Goal: Task Accomplishment & Management: Use online tool/utility

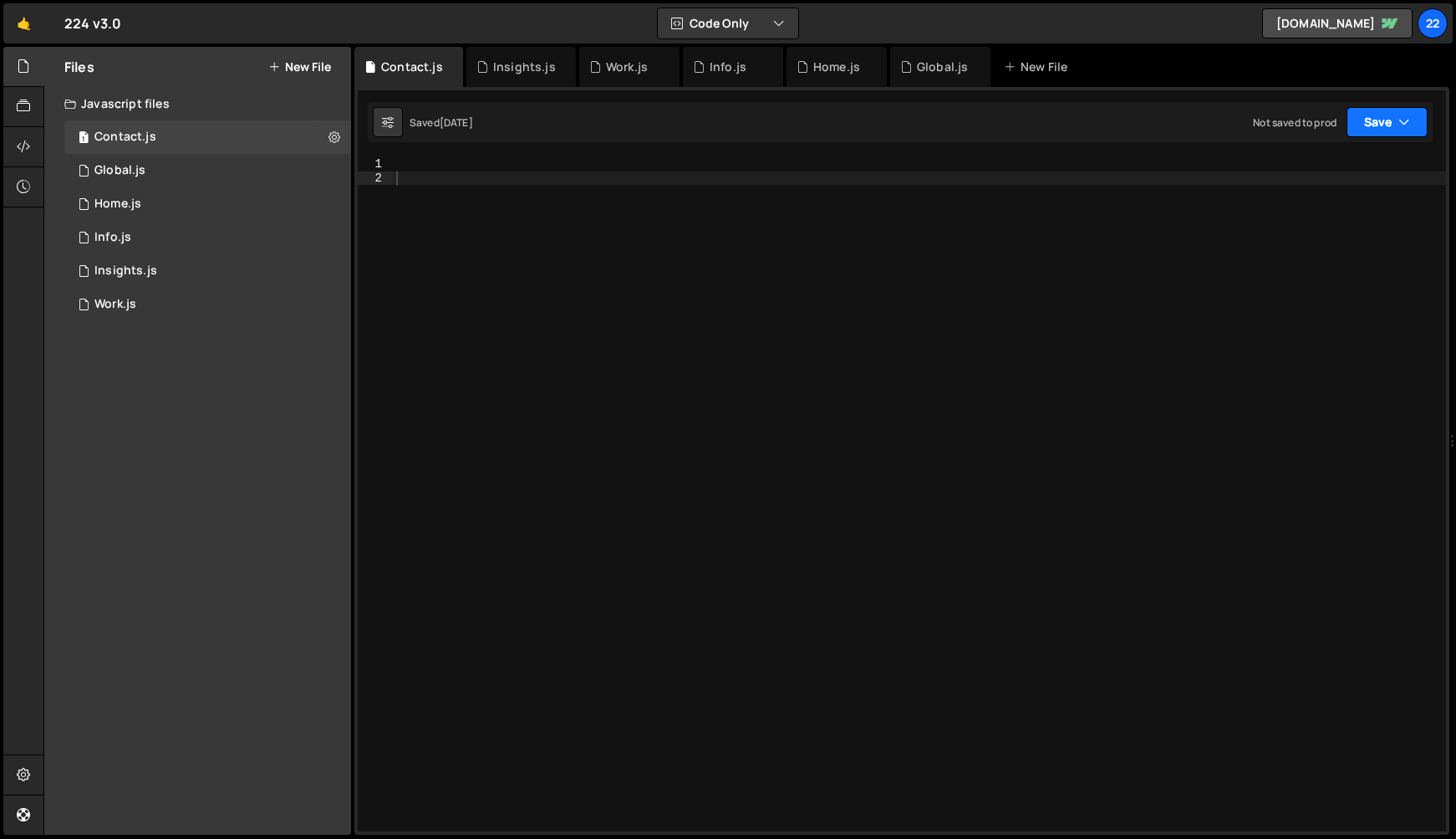
click at [1407, 128] on icon "button" at bounding box center [1404, 122] width 12 height 17
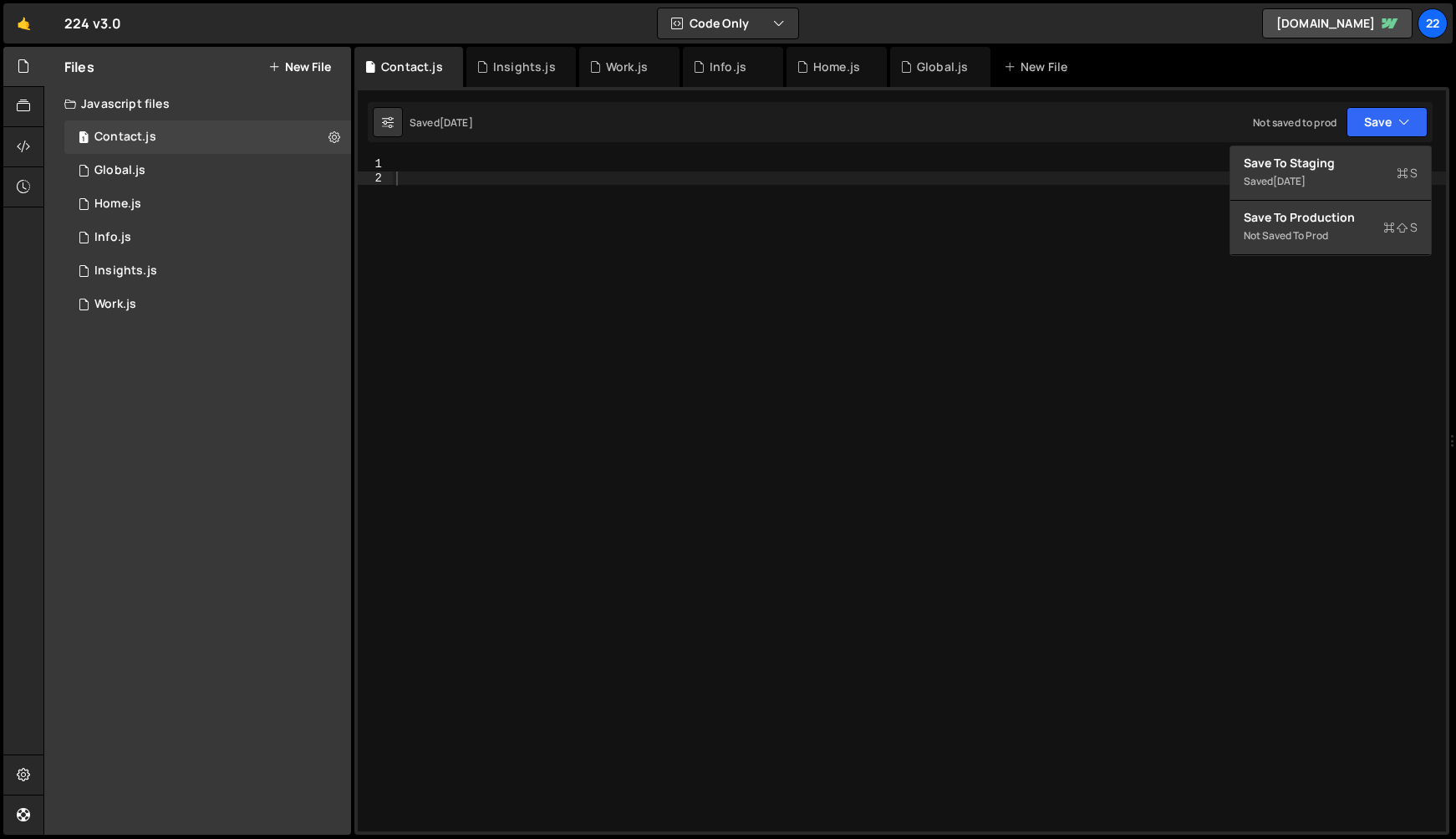
click at [784, 235] on div at bounding box center [919, 508] width 1053 height 701
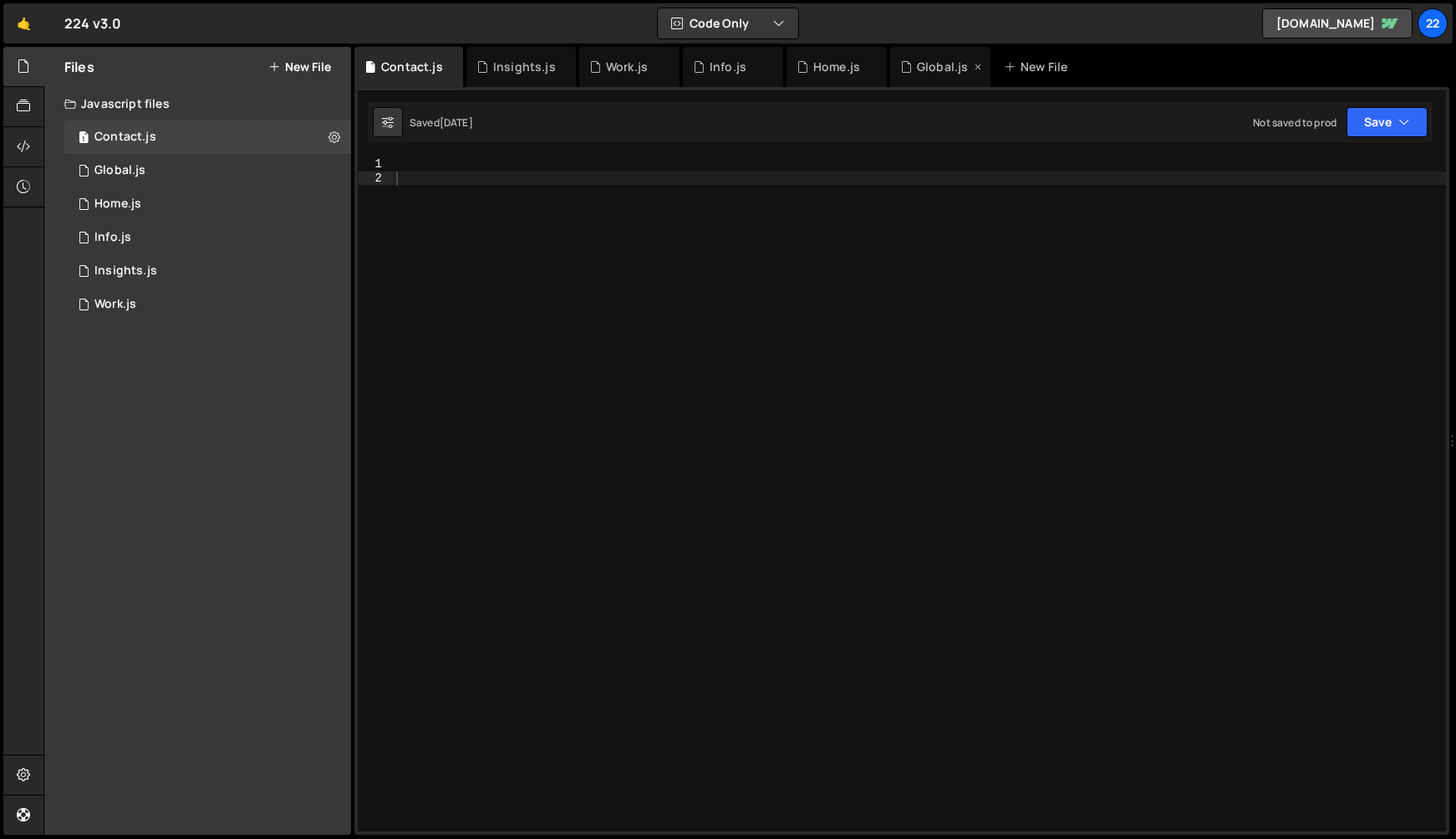
click at [924, 68] on div "Global.js" at bounding box center [942, 67] width 51 height 17
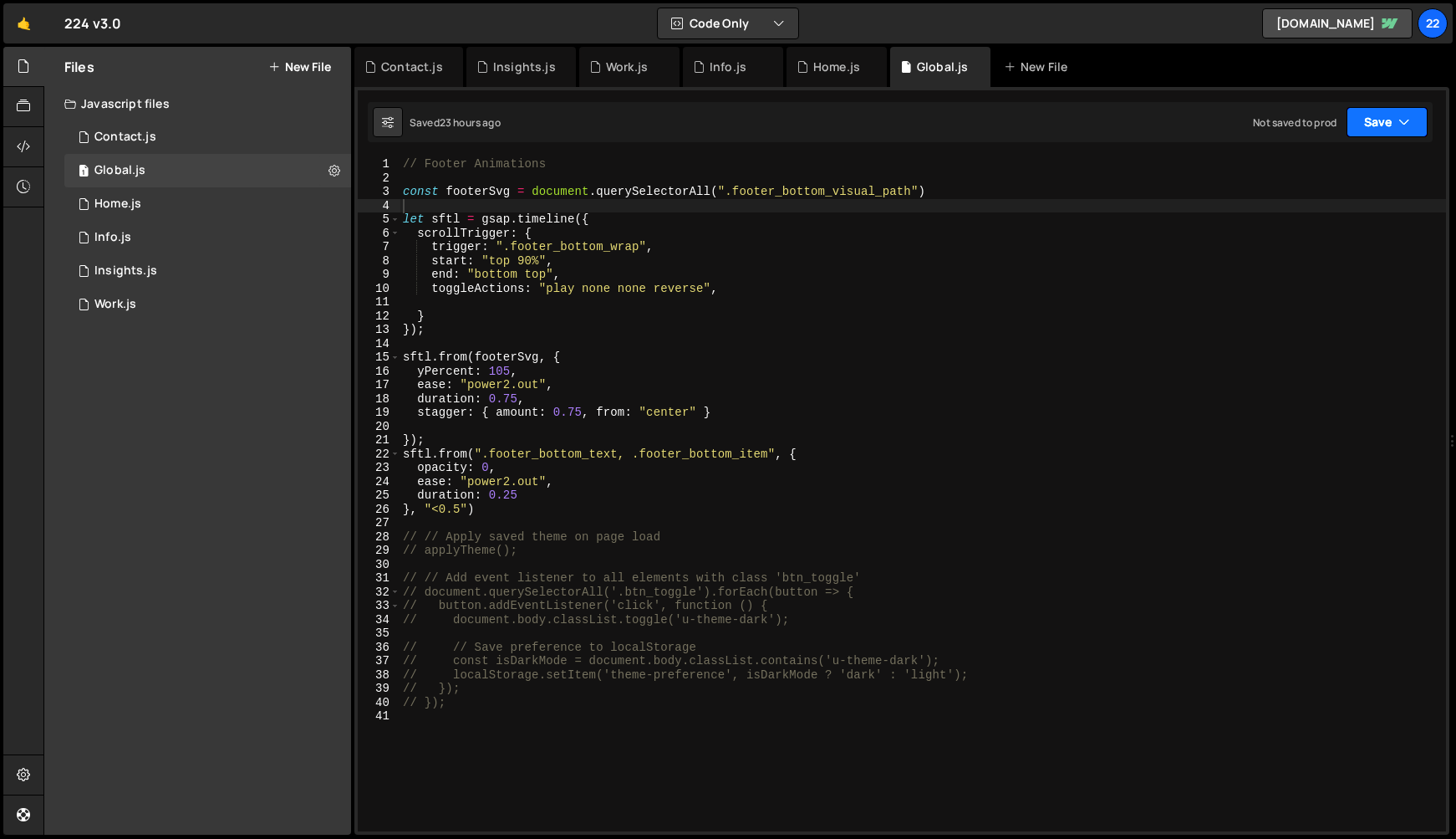
click at [1420, 124] on button "Save" at bounding box center [1386, 122] width 81 height 30
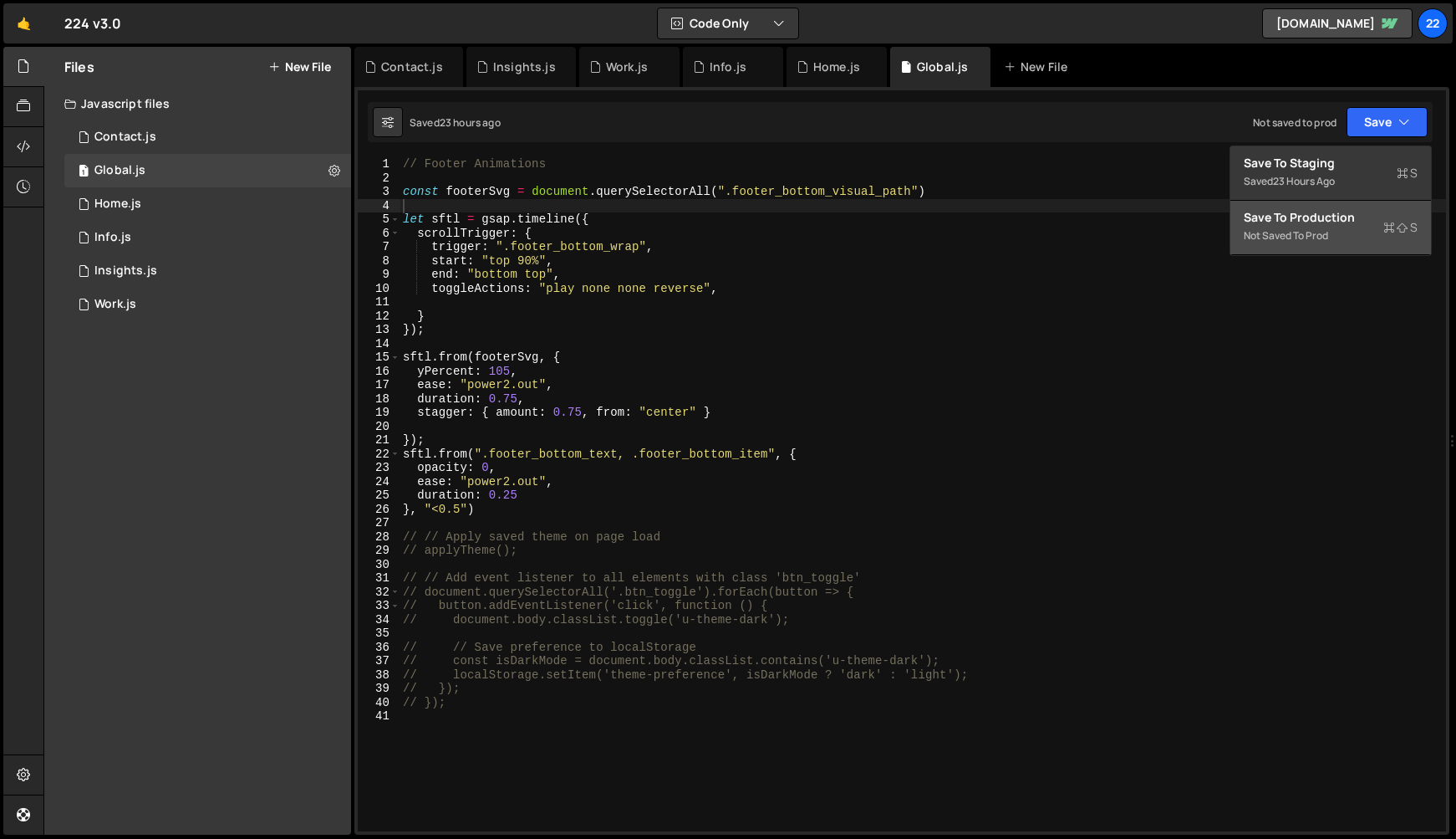
click at [1322, 220] on div "Save to Production S" at bounding box center [1330, 218] width 174 height 17
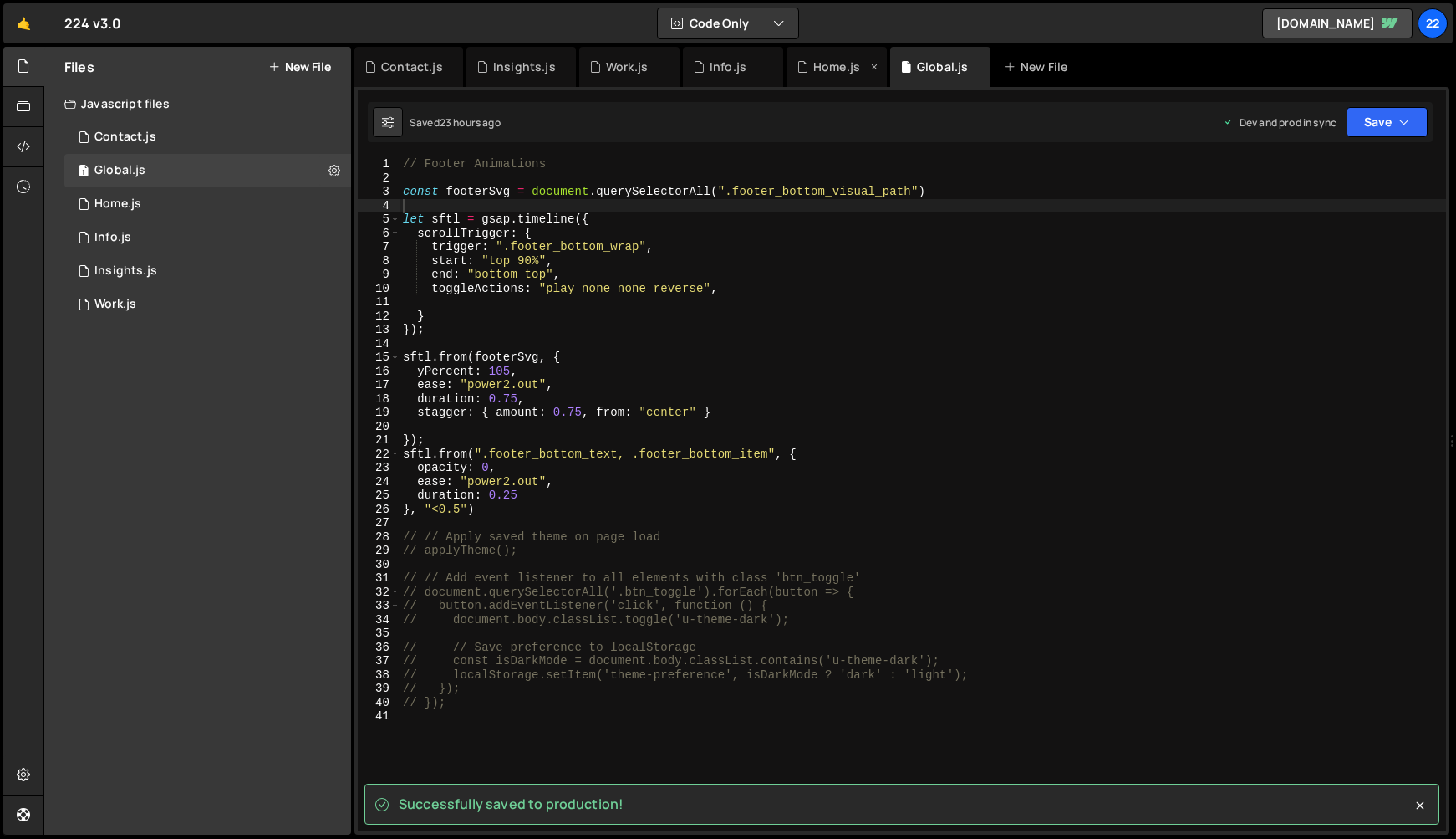
click at [827, 69] on div "Home.js" at bounding box center [837, 67] width 46 height 17
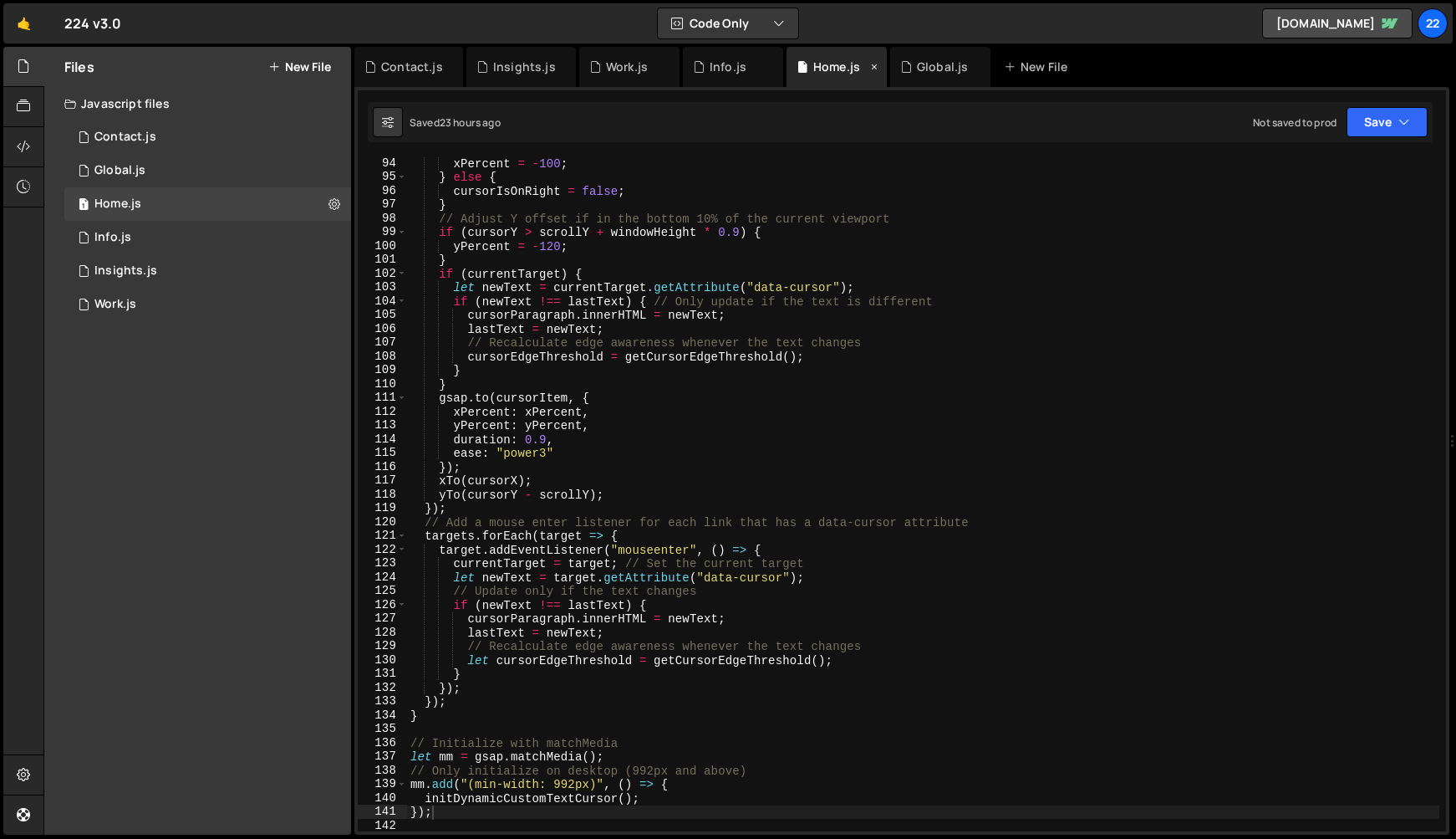
scroll to position [1284, 0]
drag, startPoint x: 1394, startPoint y: 120, endPoint x: 1377, endPoint y: 147, distance: 31.9
click at [1394, 120] on button "Save" at bounding box center [1386, 122] width 81 height 30
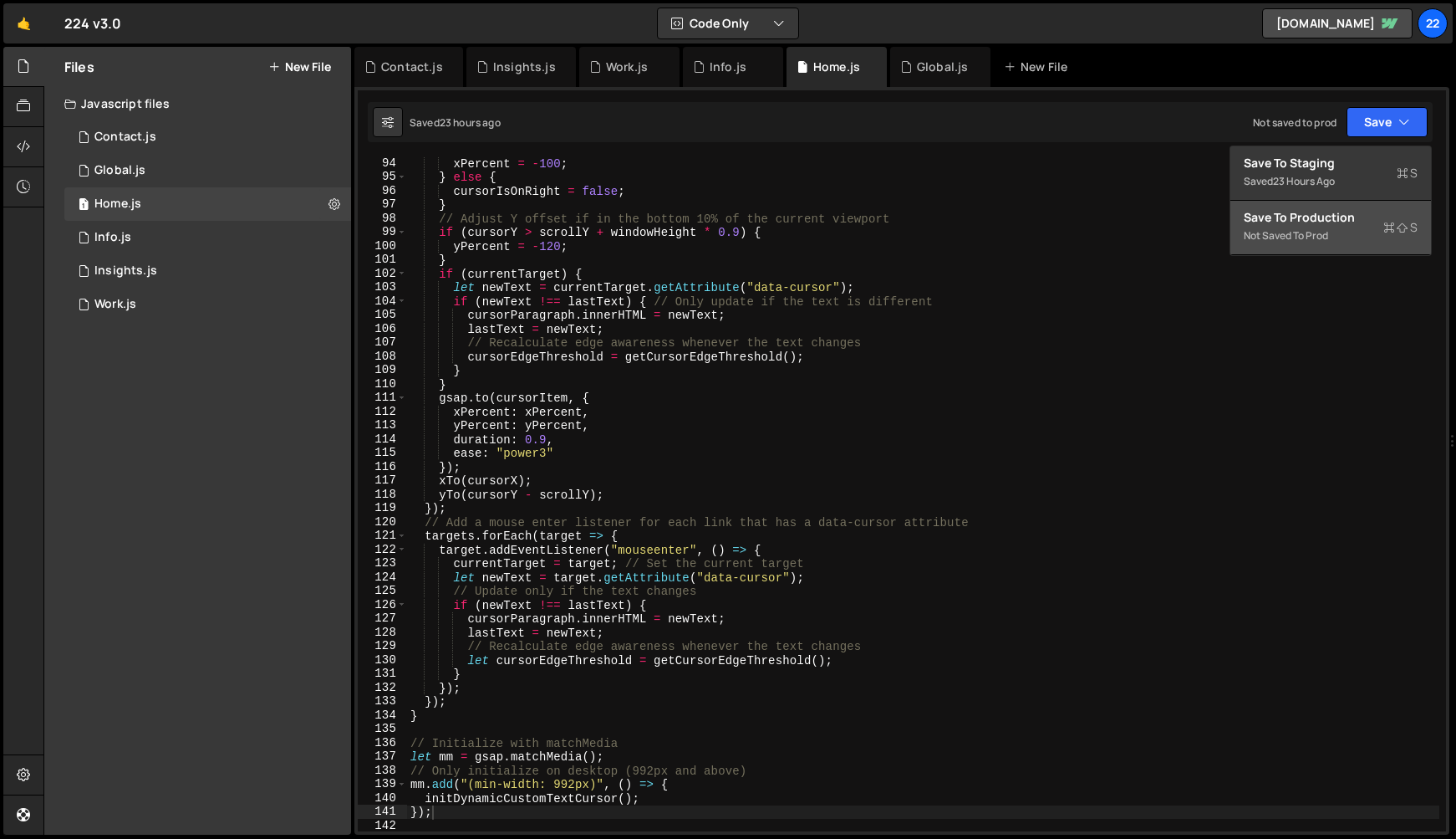
click at [1314, 224] on div "Save to Production S" at bounding box center [1330, 218] width 174 height 17
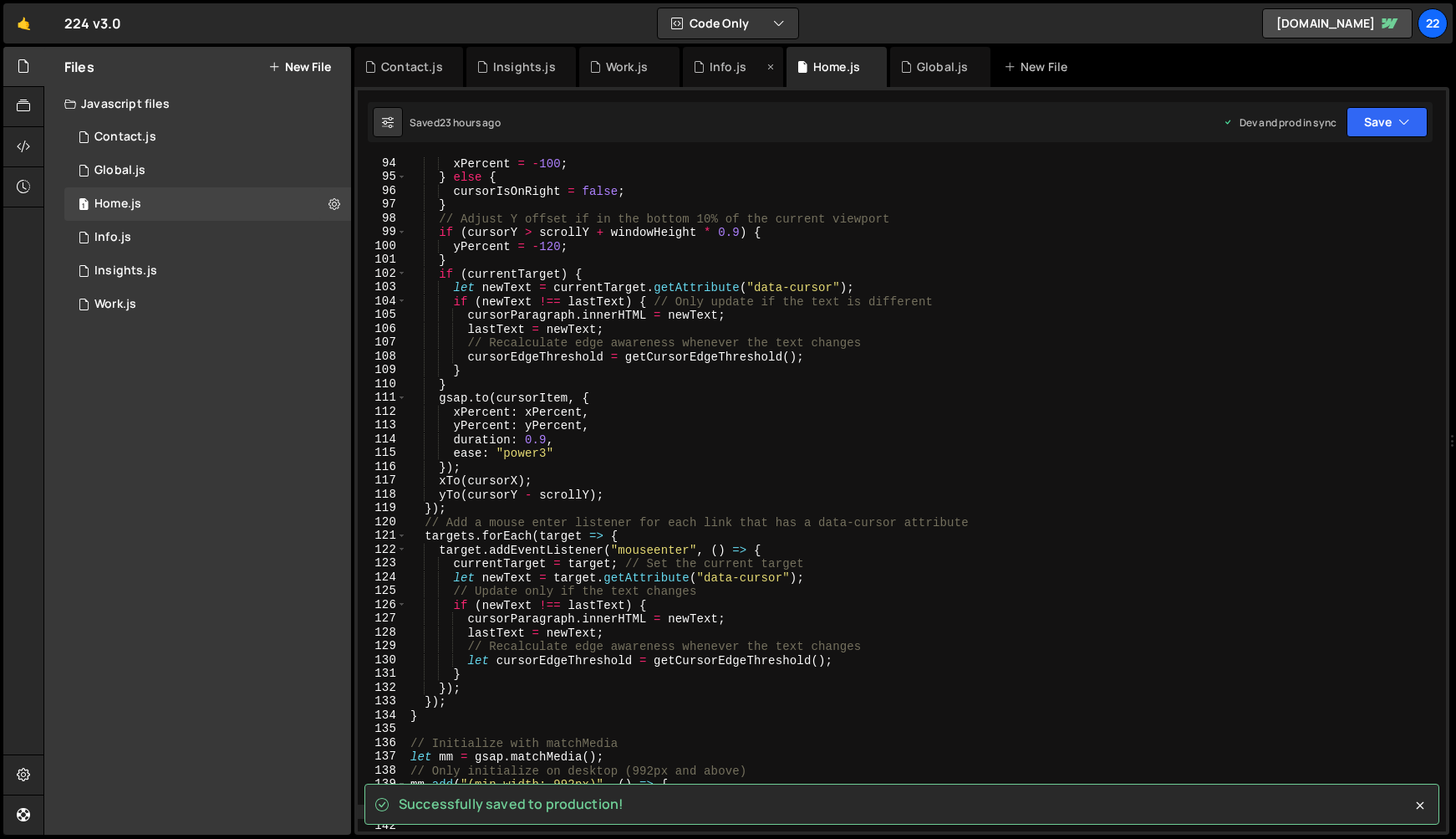
click at [714, 67] on div "Info.js" at bounding box center [728, 67] width 37 height 17
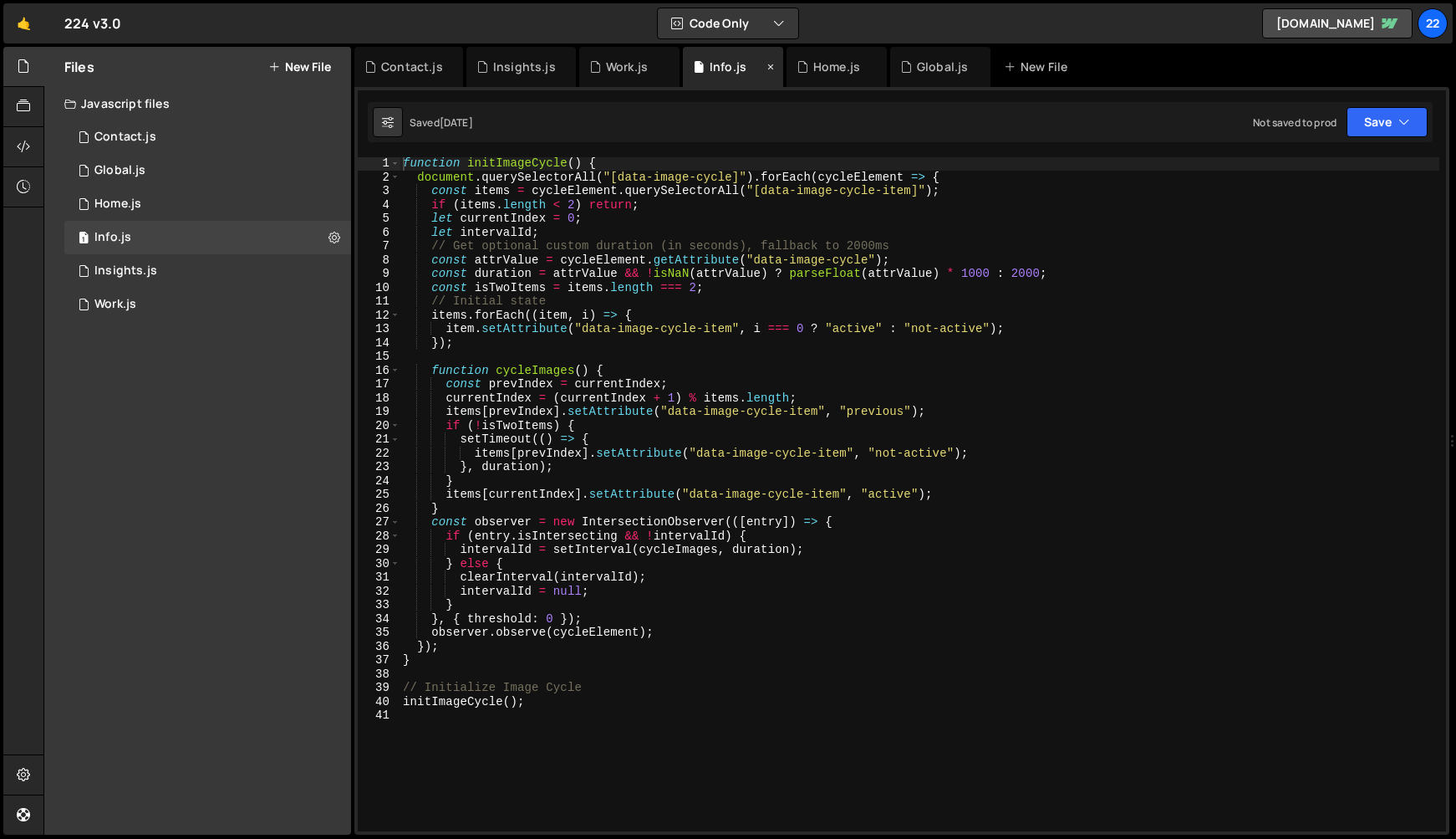
scroll to position [1, 0]
click at [1408, 127] on icon "button" at bounding box center [1404, 122] width 12 height 17
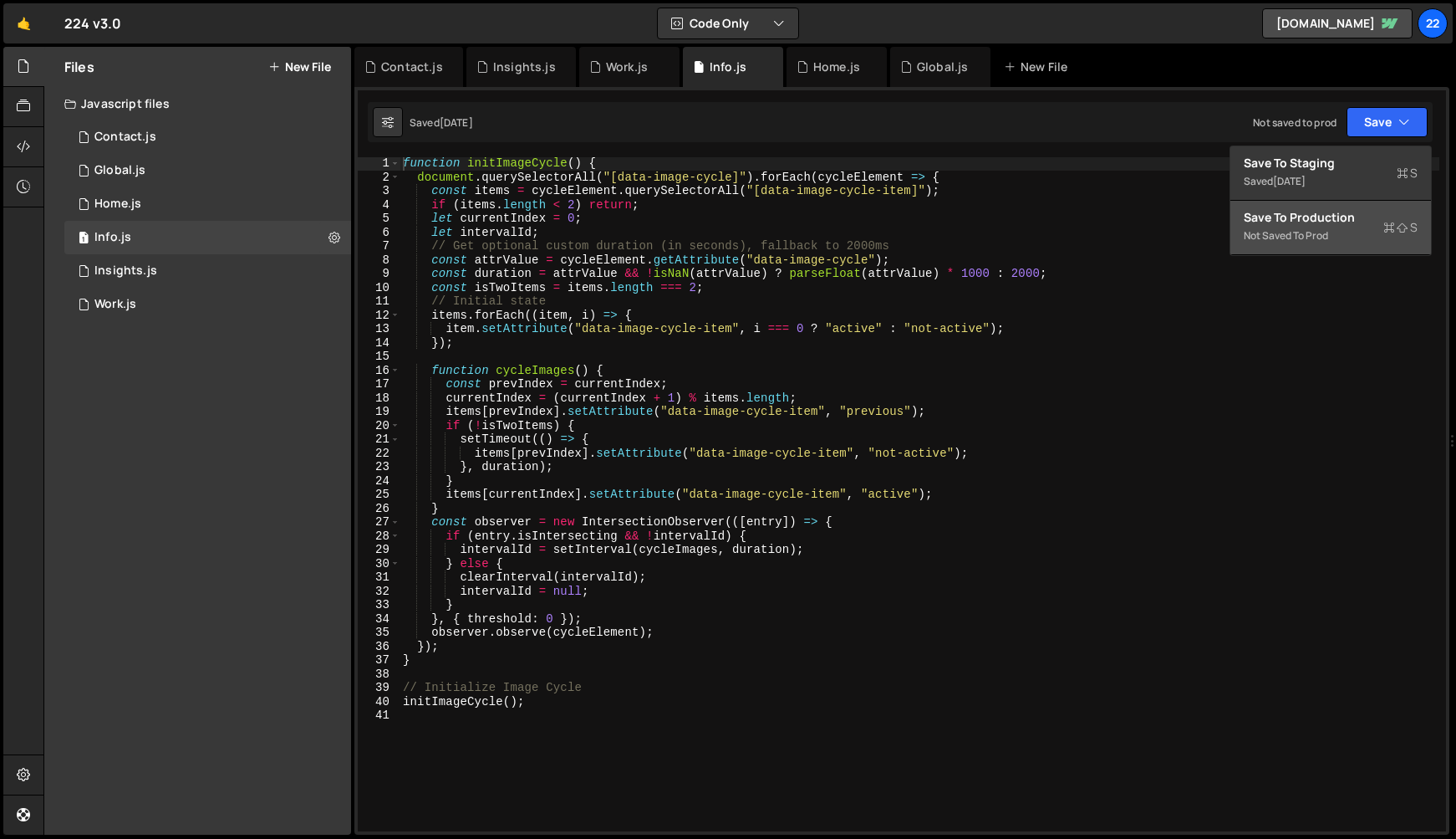
click at [1303, 231] on div "Not saved to prod" at bounding box center [1330, 236] width 174 height 20
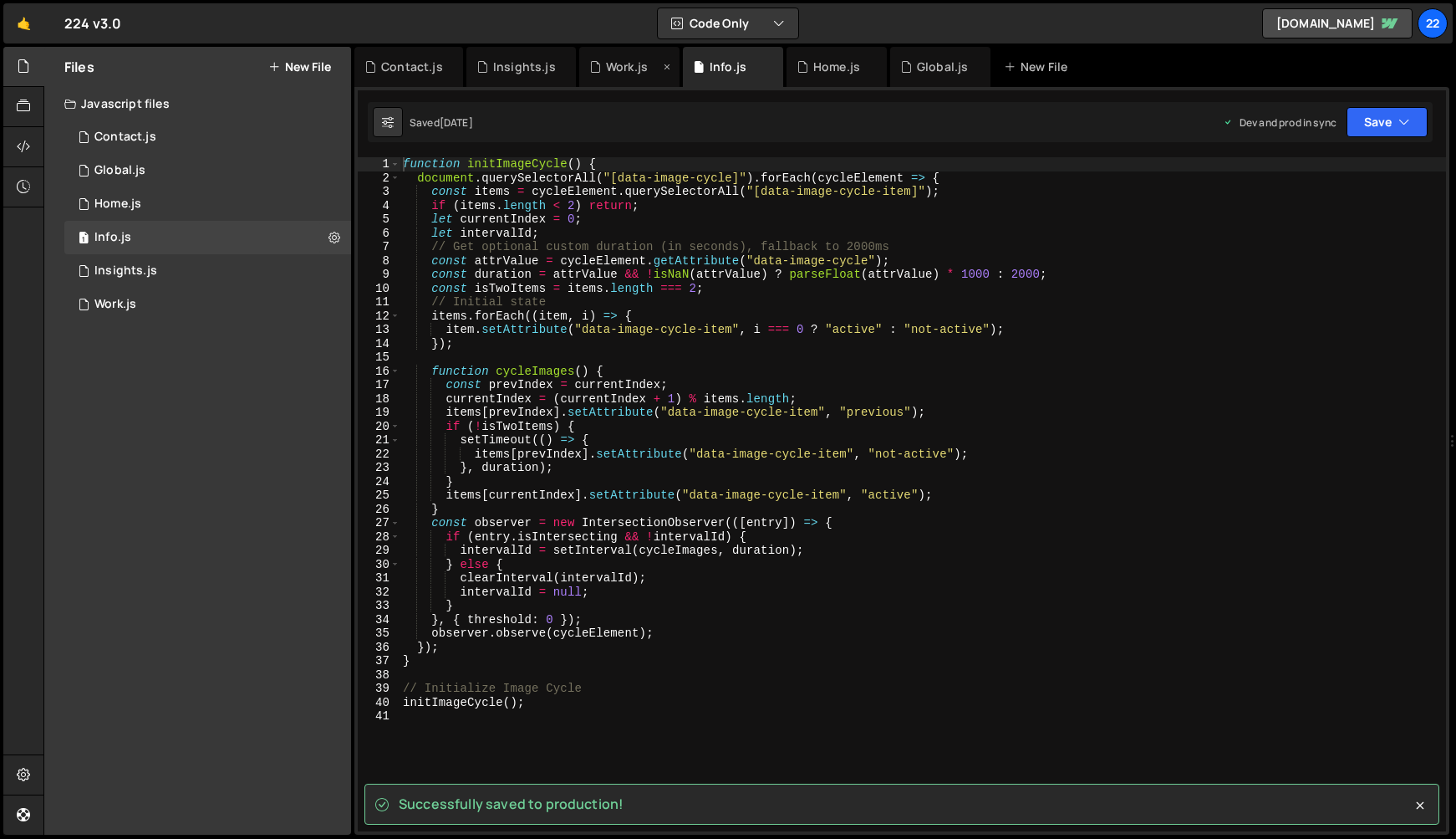
click at [617, 70] on div "Work.js" at bounding box center [627, 67] width 42 height 17
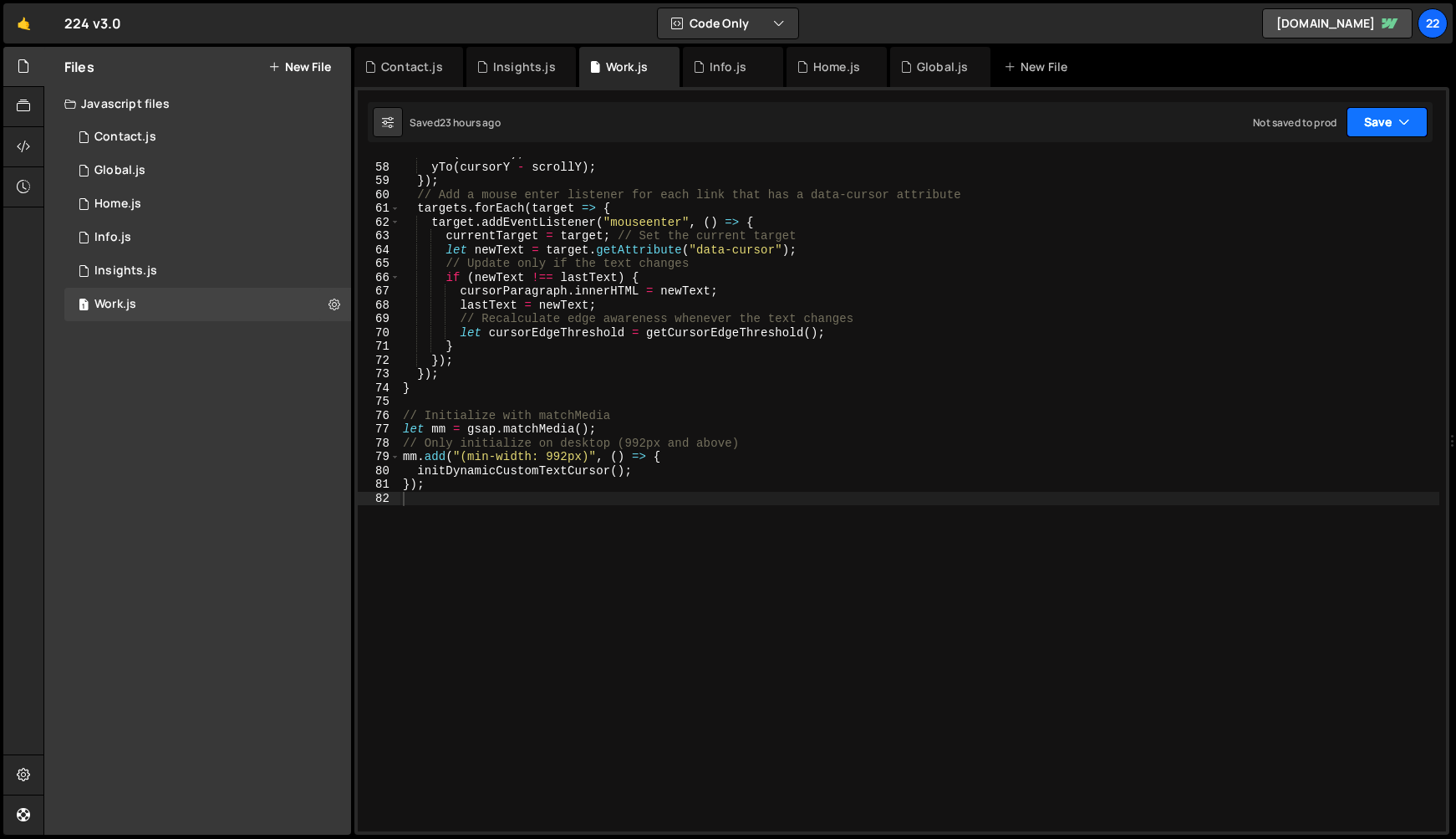
click at [1409, 118] on icon "button" at bounding box center [1404, 122] width 12 height 17
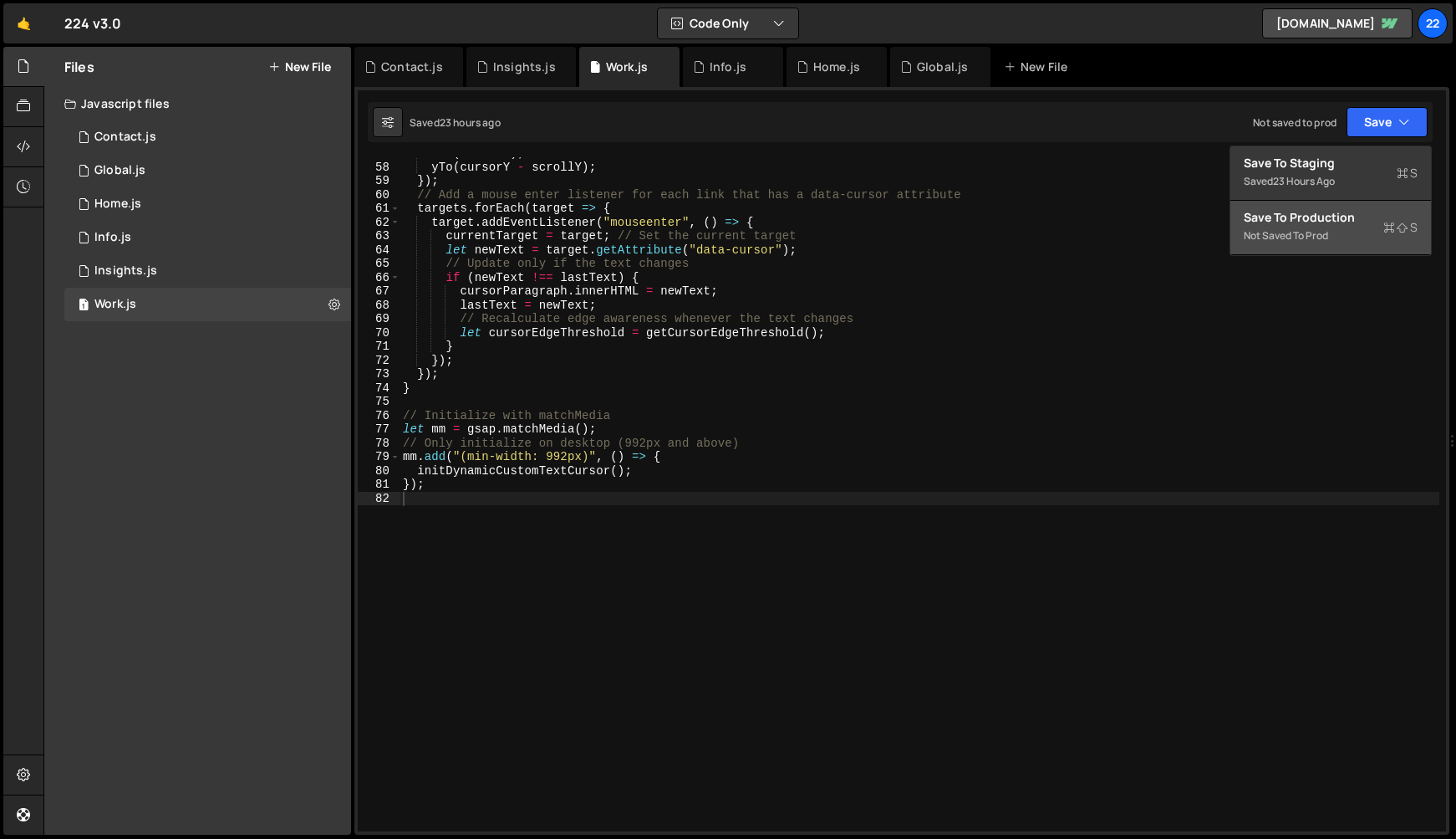
click at [1316, 219] on div "Save to Production S" at bounding box center [1330, 218] width 174 height 17
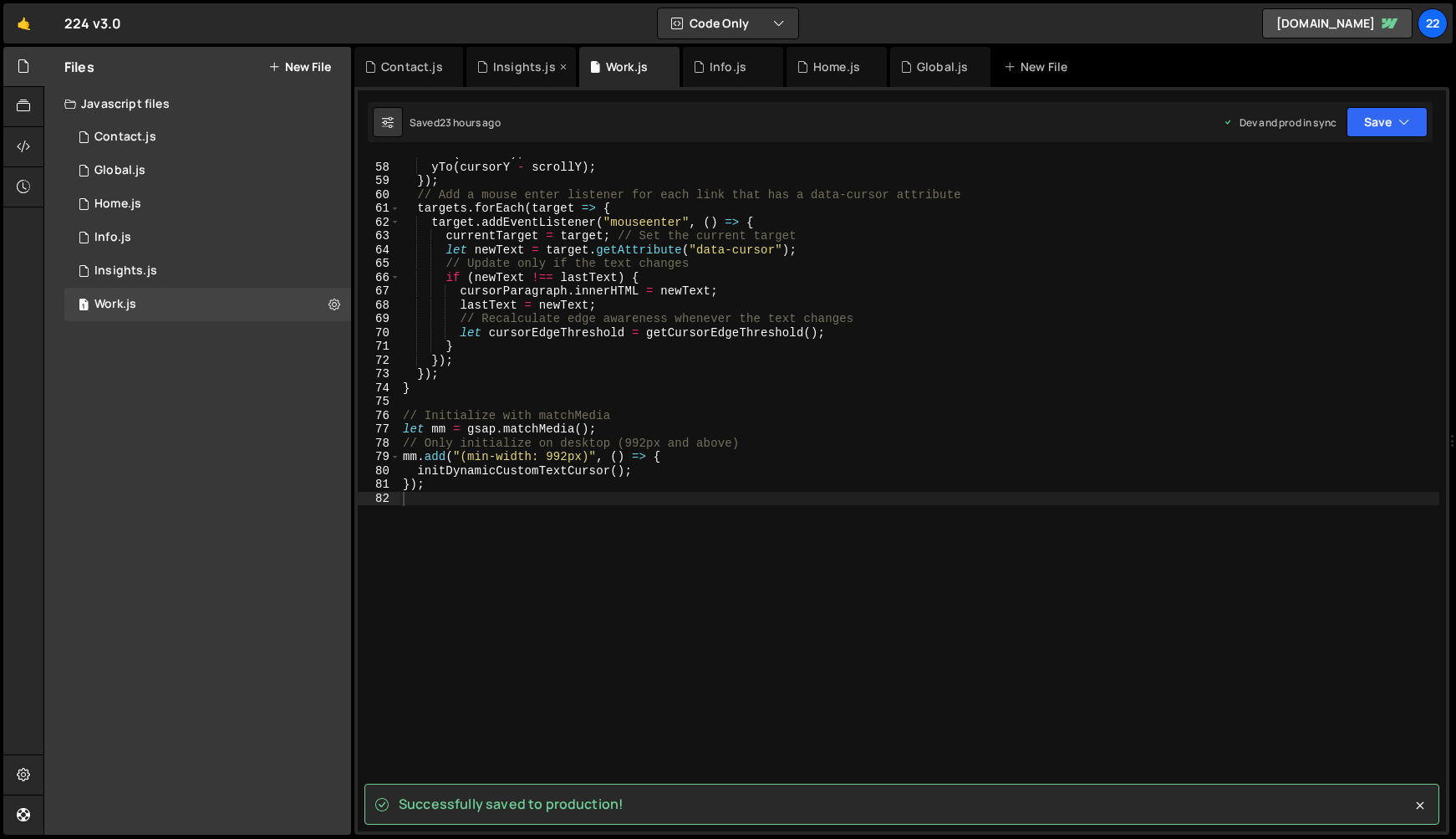
drag, startPoint x: 512, startPoint y: 70, endPoint x: 546, endPoint y: 71, distance: 34.0
click at [513, 70] on div "Insights.js" at bounding box center [523, 67] width 62 height 17
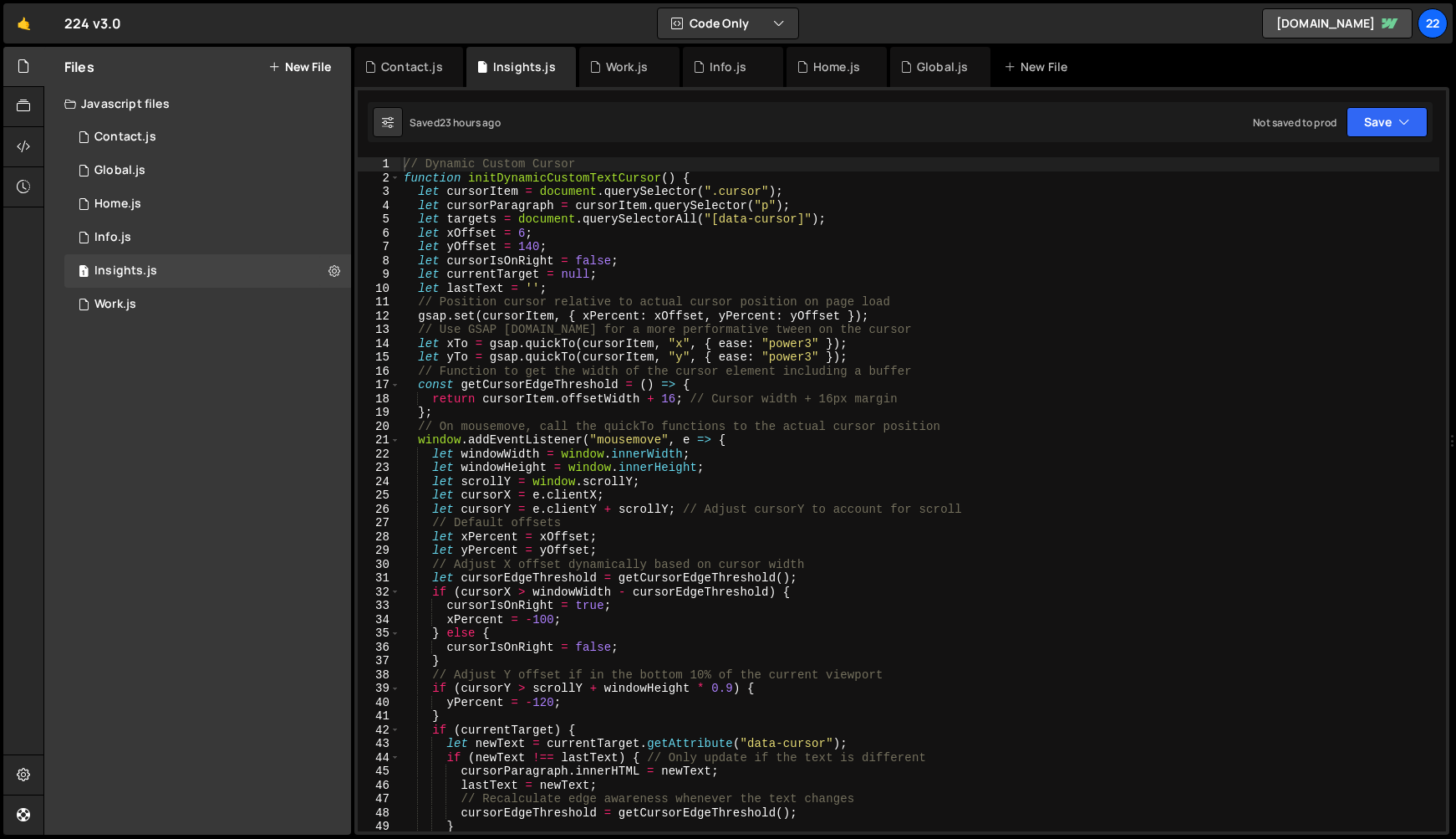
click at [1430, 117] on div "Saved 23 hours ago Not saved to prod Upgrade to Edit Save Save to Staging S Sav…" at bounding box center [899, 122] width 1065 height 40
click at [1395, 126] on button "Save" at bounding box center [1386, 122] width 81 height 30
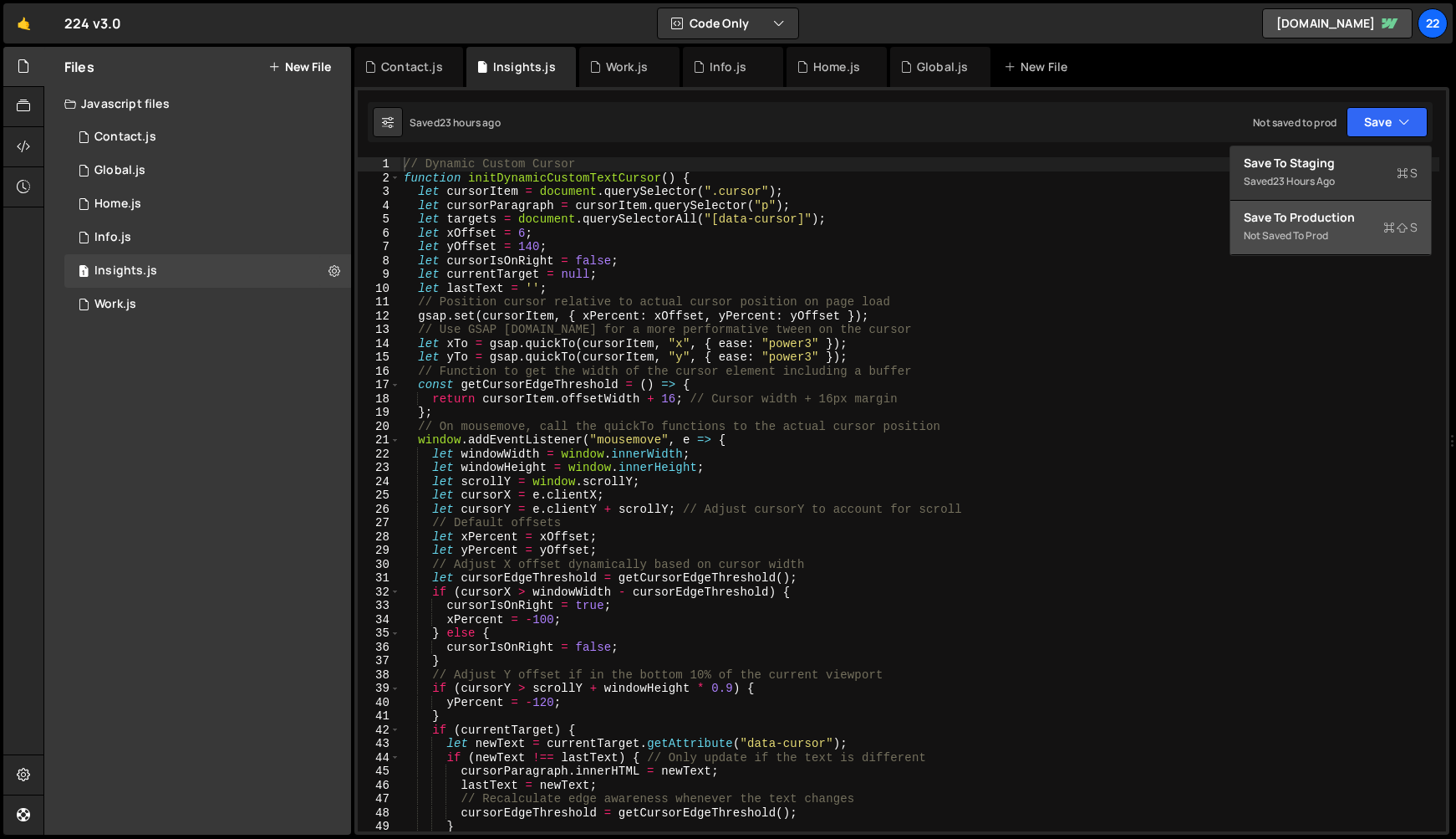
click at [1342, 227] on div "Not saved to prod" at bounding box center [1330, 236] width 174 height 20
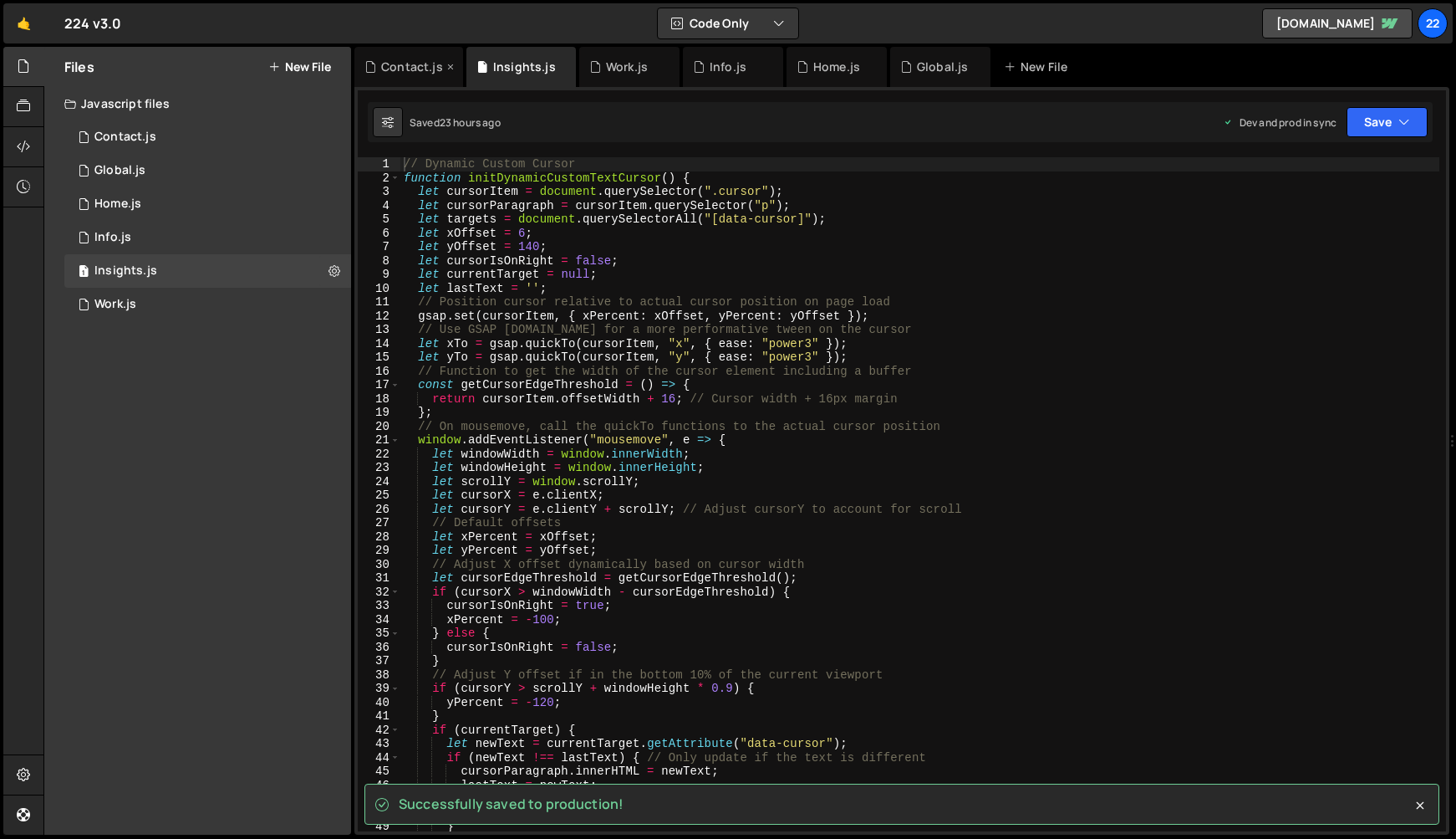
click at [405, 69] on div "Contact.js" at bounding box center [412, 67] width 62 height 17
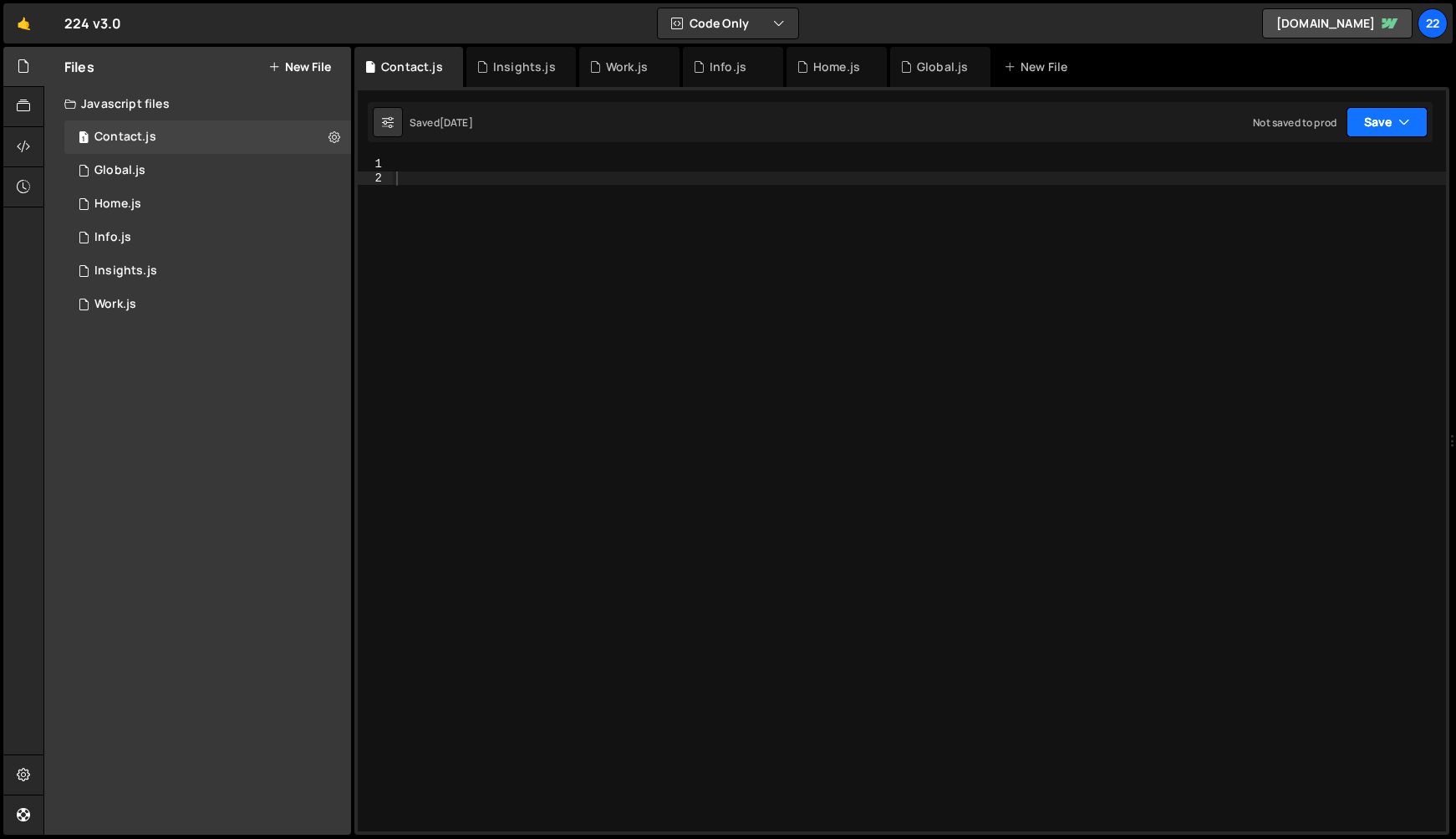
click at [1400, 117] on icon "button" at bounding box center [1404, 122] width 12 height 17
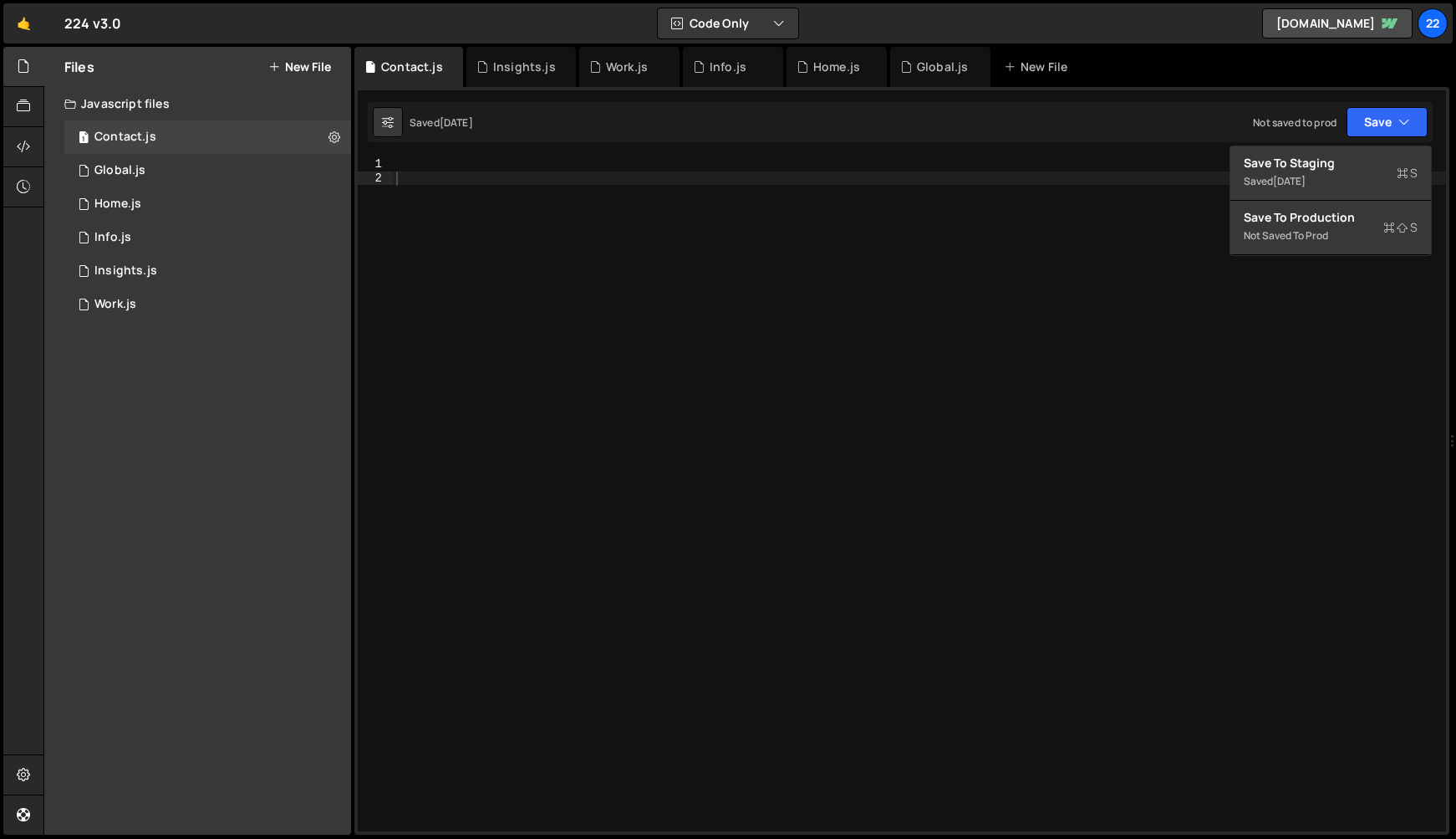
click at [854, 322] on div at bounding box center [919, 508] width 1053 height 701
